Goal: Task Accomplishment & Management: Manage account settings

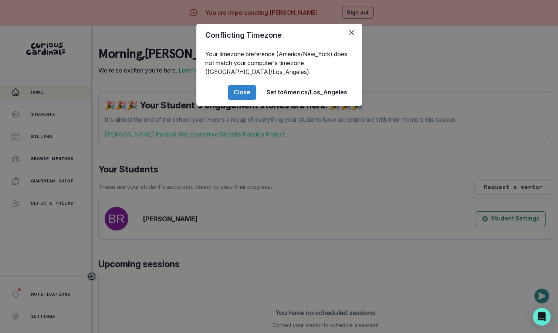
click at [102, 167] on div "Conflicting Timezone Your timezone preference (America/New_York) does not match…" at bounding box center [279, 166] width 558 height 333
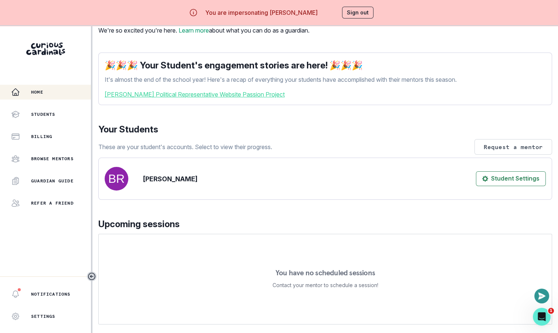
scroll to position [147, 0]
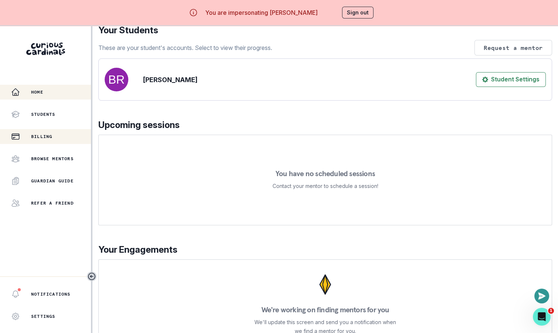
click at [67, 133] on div "Billing" at bounding box center [51, 136] width 80 height 9
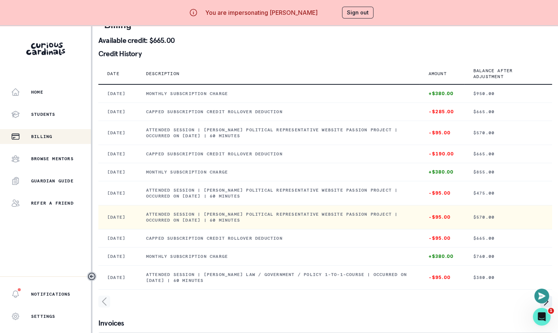
scroll to position [17, 0]
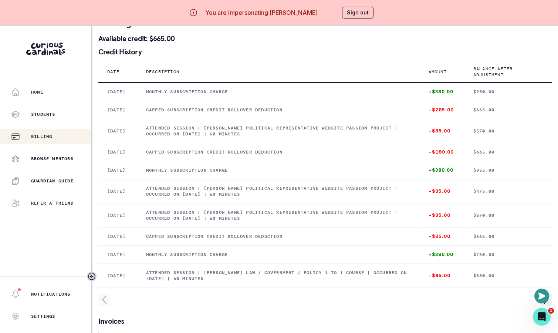
click at [361, 17] on button "Sign out" at bounding box center [357, 13] width 31 height 12
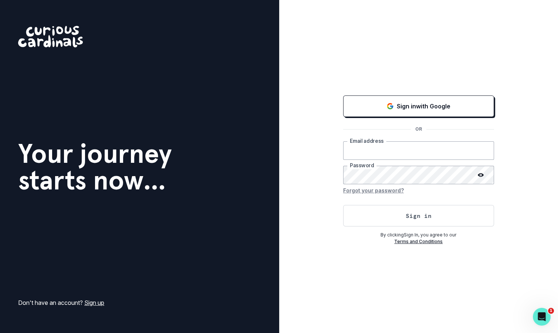
type input "[EMAIL_ADDRESS][DOMAIN_NAME]"
click at [369, 213] on button "Sign in" at bounding box center [418, 215] width 151 height 21
